Goal: Communication & Community: Share content

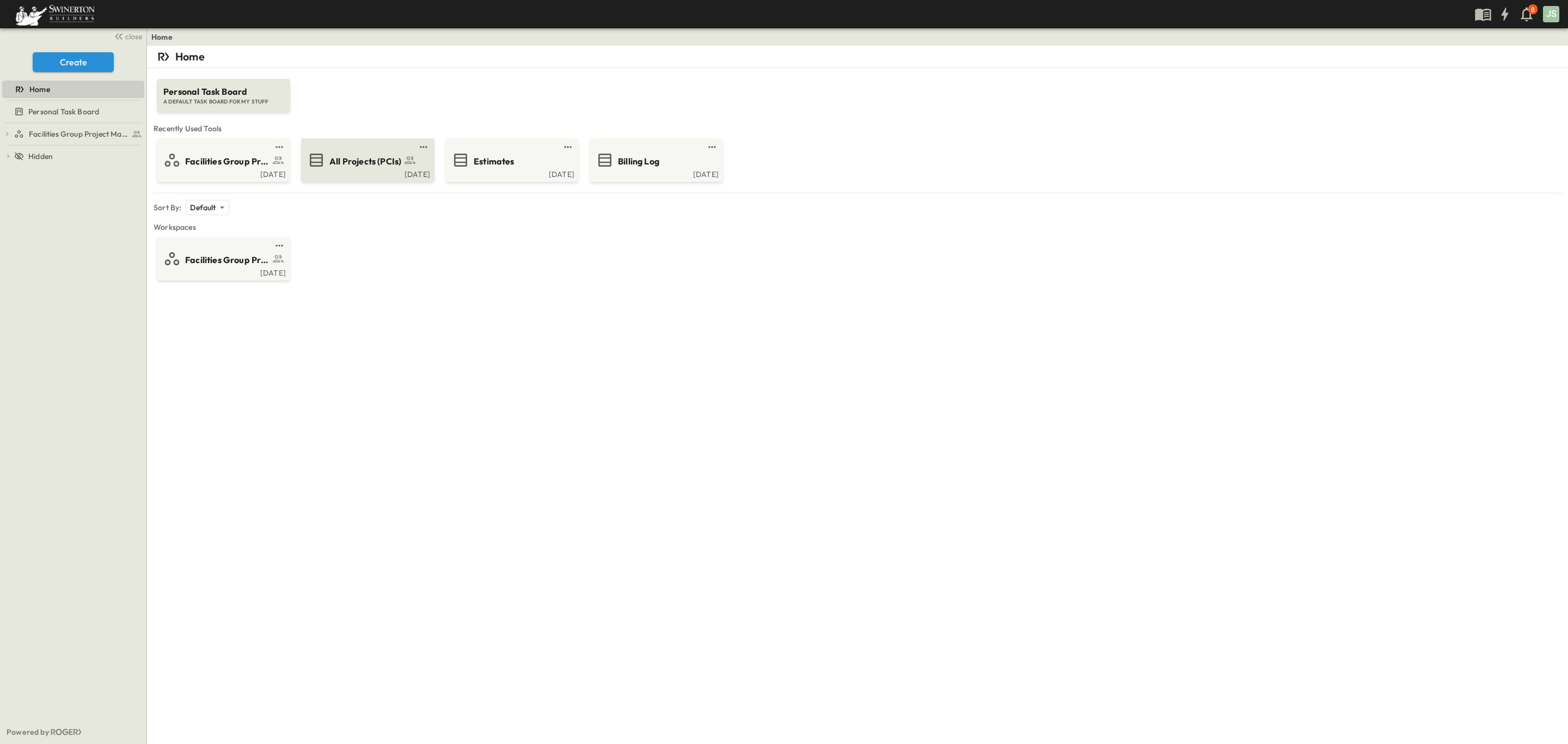
click at [380, 155] on span "All Projects (PCIs)" at bounding box center [365, 161] width 71 height 13
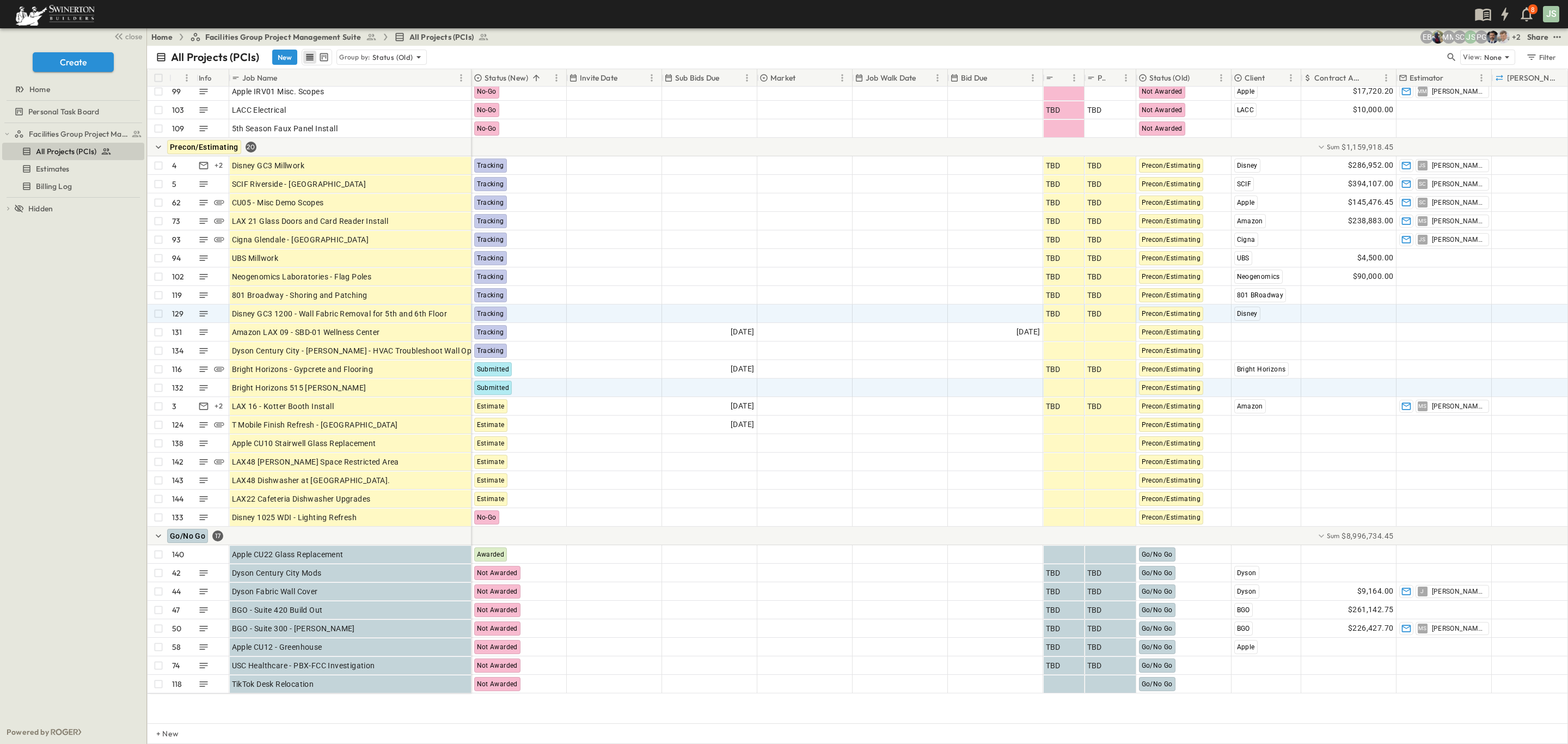
scroll to position [1292, 0]
